Goal: Book appointment/travel/reservation

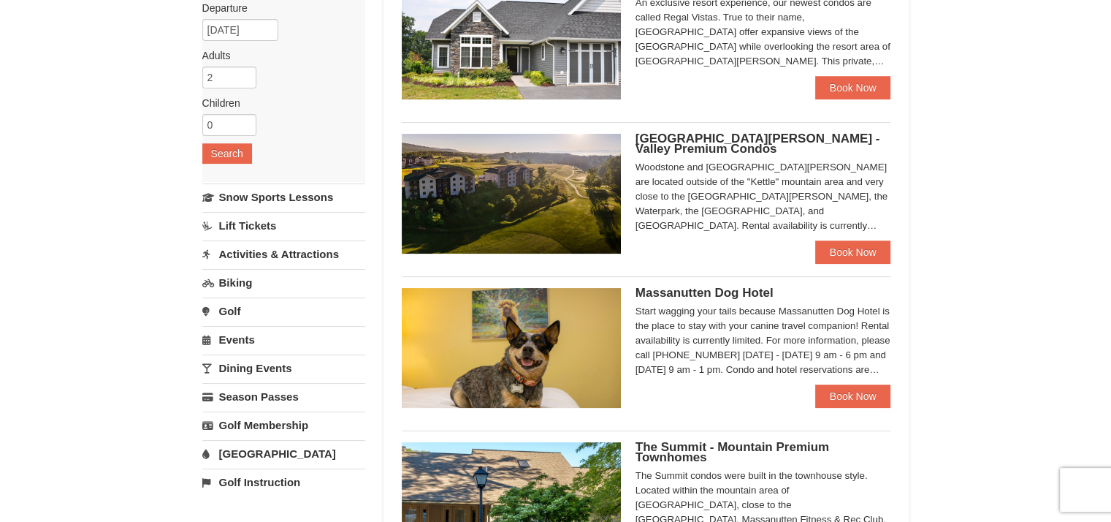
scroll to position [254, 0]
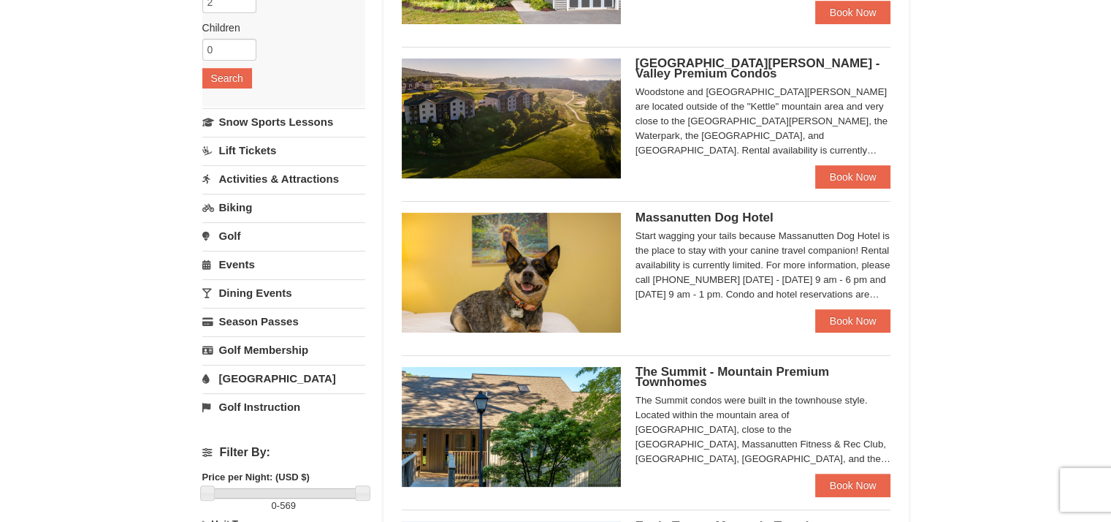
click at [237, 376] on link "[GEOGRAPHIC_DATA]" at bounding box center [283, 378] width 163 height 27
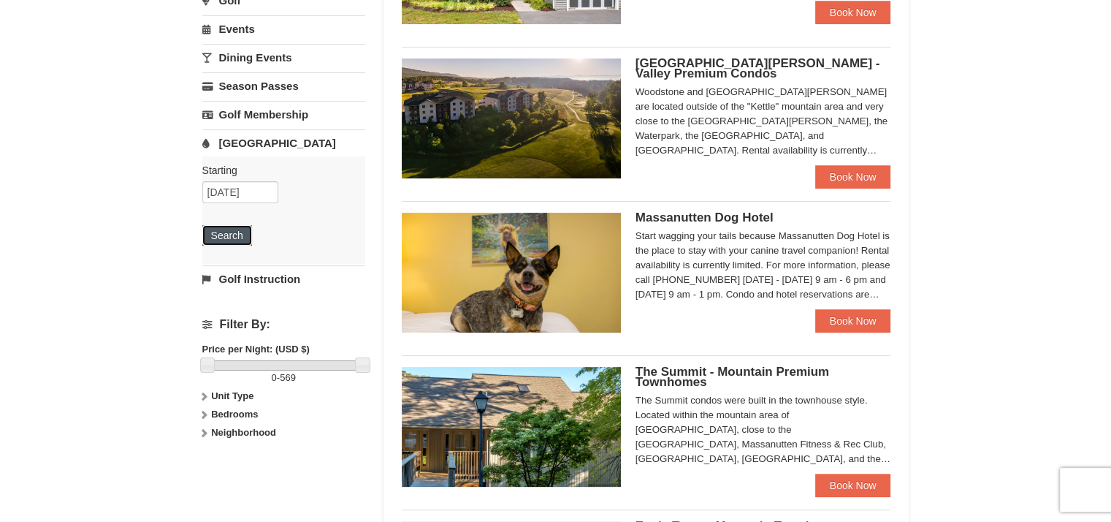
click at [225, 240] on button "Search" at bounding box center [227, 235] width 50 height 20
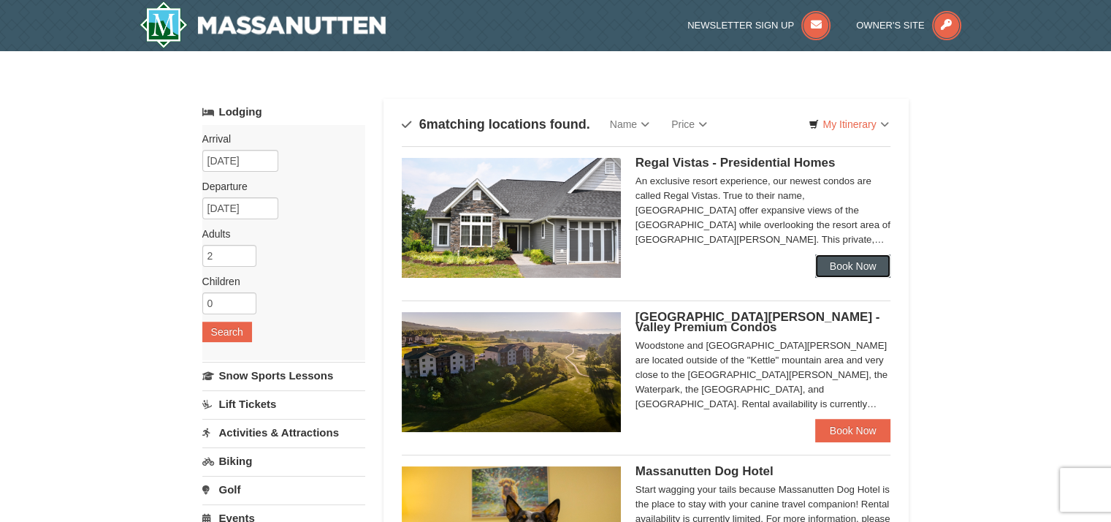
click at [833, 263] on link "Book Now" at bounding box center [853, 265] width 76 height 23
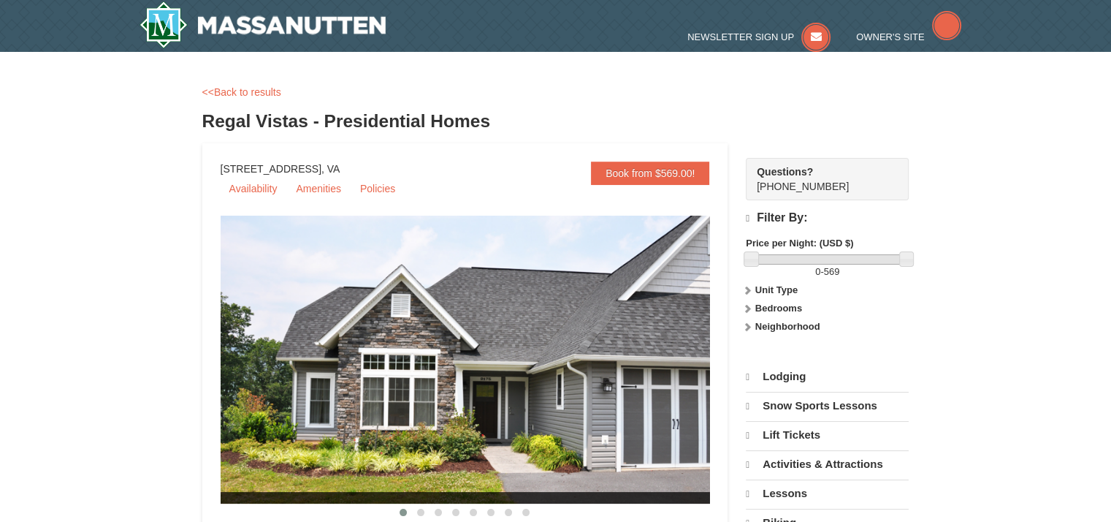
select select "10"
